Goal: Task Accomplishment & Management: Complete application form

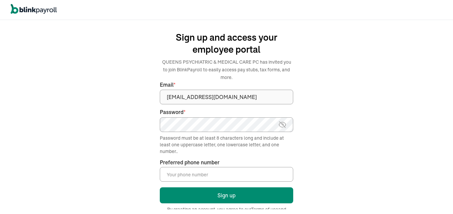
click at [199, 176] on input "Preferred phone number *" at bounding box center [226, 174] width 133 height 15
type input "(214) 872-0280"
click at [285, 122] on img at bounding box center [282, 125] width 8 height 8
click at [283, 123] on img at bounding box center [282, 125] width 8 height 8
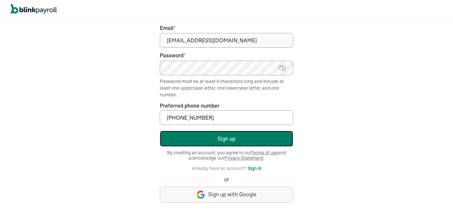
click at [241, 138] on button "Sign up" at bounding box center [226, 139] width 133 height 16
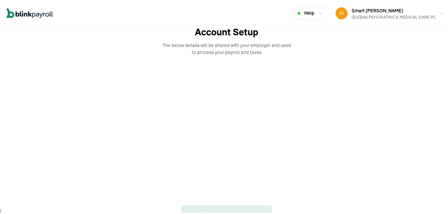
scroll to position [23, 0]
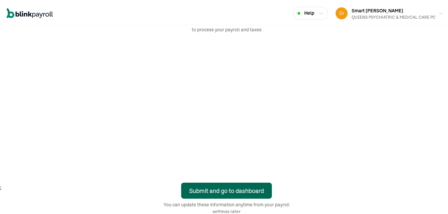
click at [204, 184] on button "Submit and go to dashboard" at bounding box center [226, 189] width 91 height 16
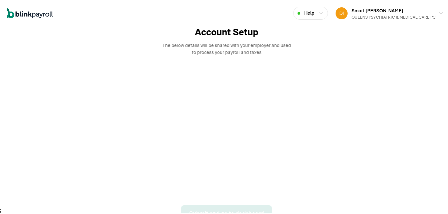
scroll to position [23, 0]
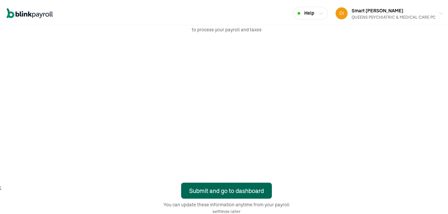
click at [204, 184] on button "Submit and go to dashboard" at bounding box center [226, 189] width 91 height 16
